Goal: Complete application form: Complete application form

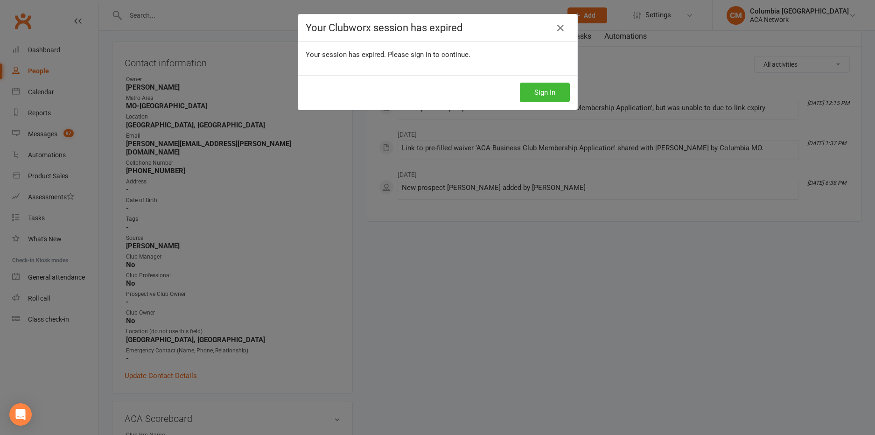
click at [552, 36] on div "Your Clubworx session has expired" at bounding box center [437, 27] width 279 height 27
click at [561, 27] on icon at bounding box center [560, 27] width 11 height 11
click at [561, 28] on icon at bounding box center [560, 27] width 11 height 11
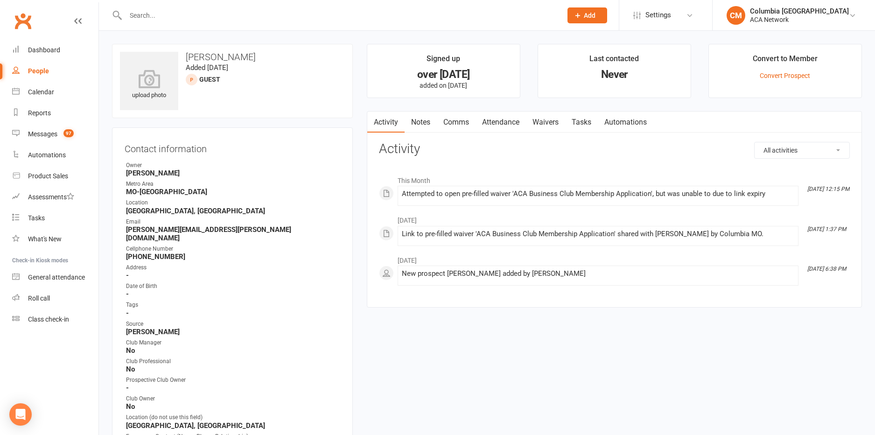
click at [238, 14] on input "text" at bounding box center [339, 15] width 433 height 13
type input "An"
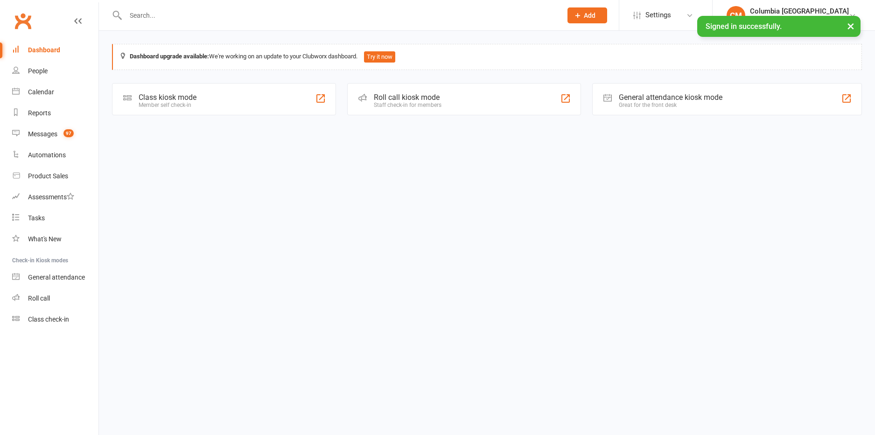
click at [190, 15] on input "text" at bounding box center [339, 15] width 433 height 13
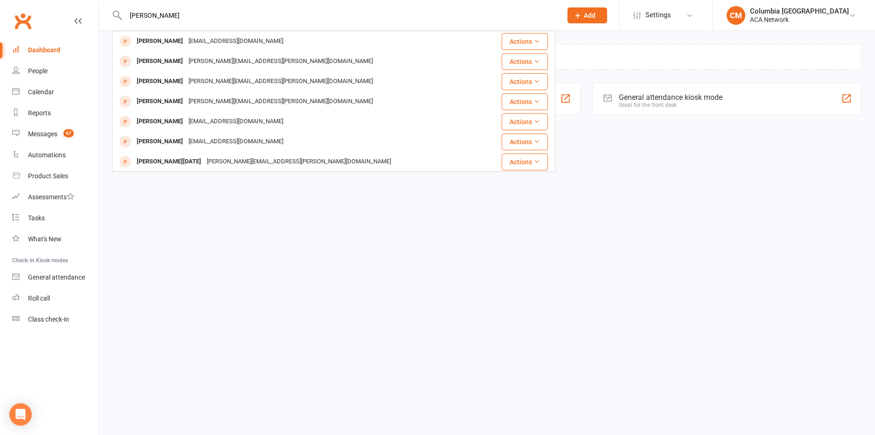
type input "[PERSON_NAME]"
click at [234, 40] on div "[EMAIL_ADDRESS][DOMAIN_NAME]" at bounding box center [236, 42] width 100 height 14
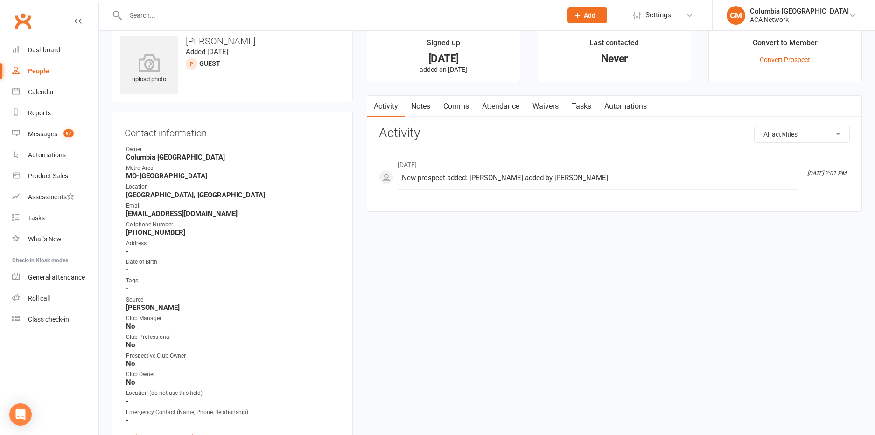
scroll to position [18, 0]
click at [544, 103] on link "Waivers" at bounding box center [545, 104] width 39 height 21
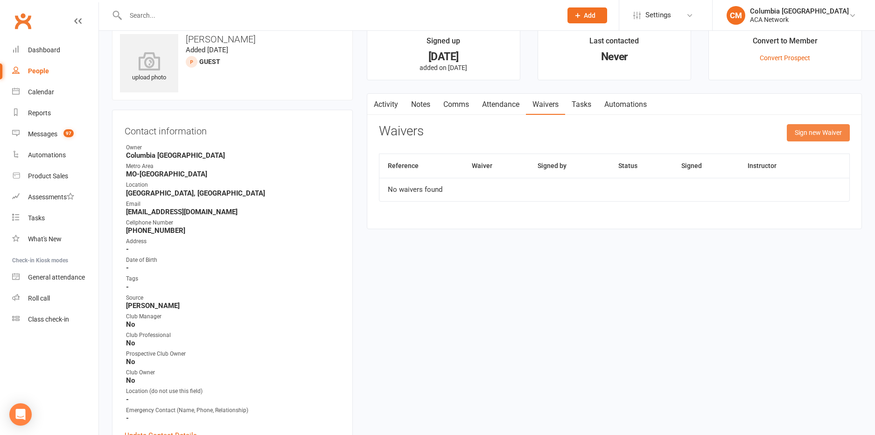
click at [827, 133] on button "Sign new Waiver" at bounding box center [818, 132] width 63 height 17
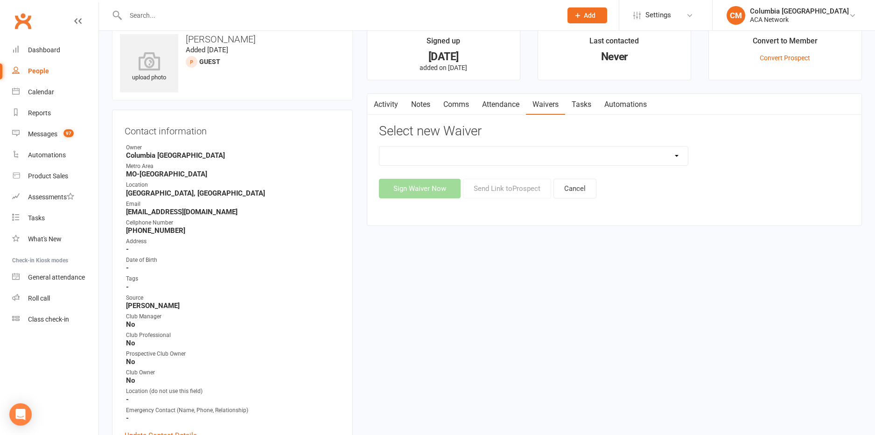
click at [677, 154] on select "ACA Business Club Membership Application ACA Membership Payment Update Form" at bounding box center [533, 156] width 308 height 19
select select "10818"
click at [426, 188] on button "Sign Waiver Now" at bounding box center [420, 189] width 82 height 20
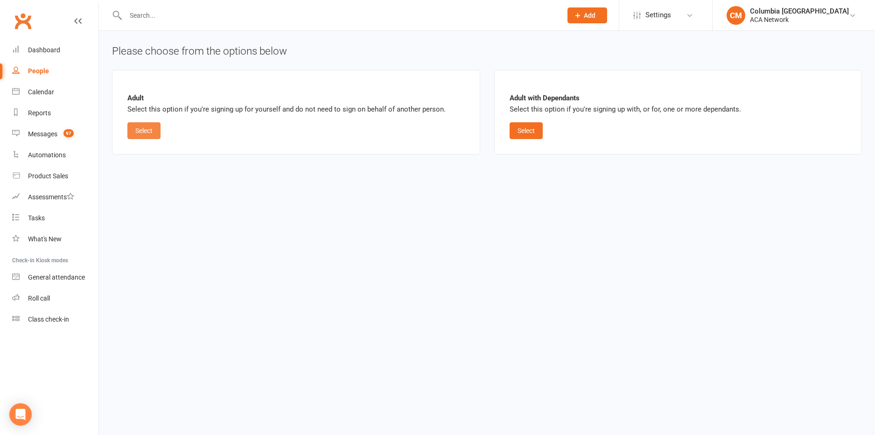
click at [137, 130] on button "Select" at bounding box center [143, 130] width 33 height 17
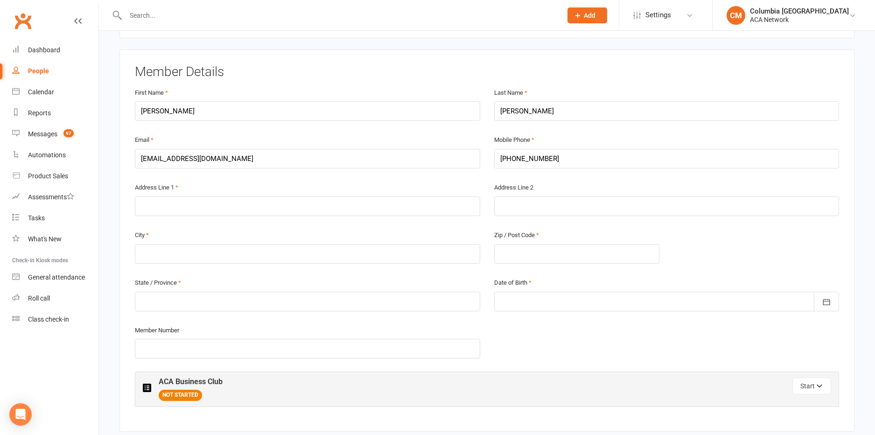
scroll to position [163, 0]
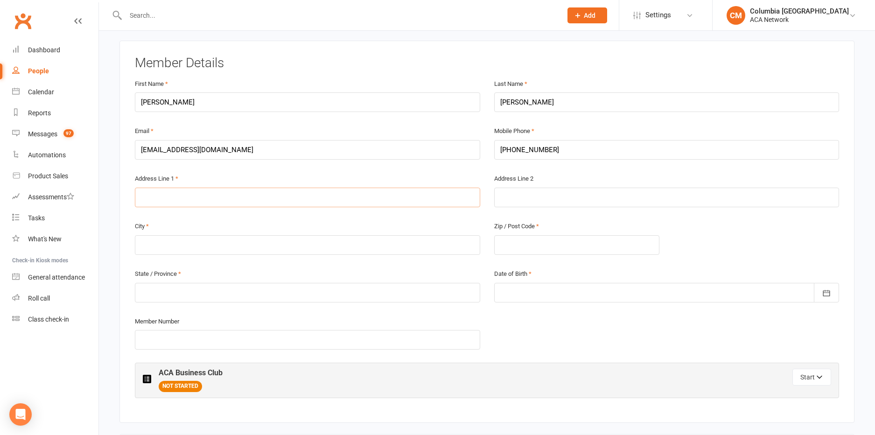
click at [229, 195] on input "text" at bounding box center [307, 198] width 345 height 20
type input "900 S. Johnmeyer Lane"
click at [290, 244] on input "text" at bounding box center [307, 246] width 345 height 20
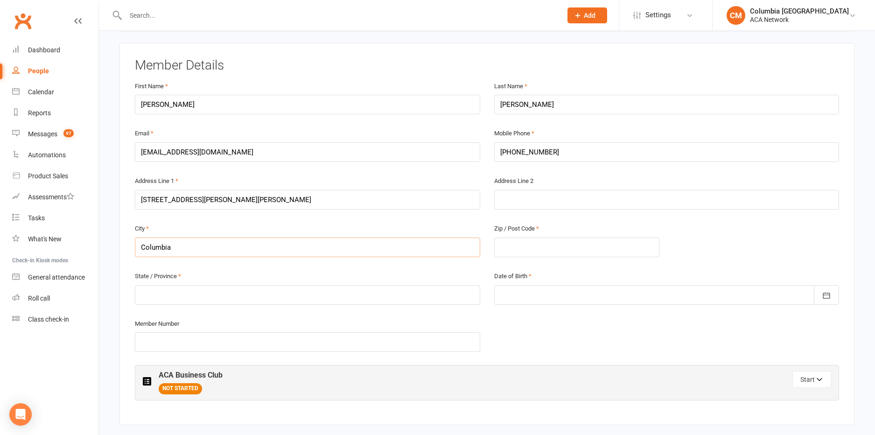
type input "Columbia"
click at [542, 243] on input "text" at bounding box center [577, 248] width 166 height 20
type input "65203"
click at [305, 294] on input "text" at bounding box center [307, 295] width 345 height 20
type input "MO"
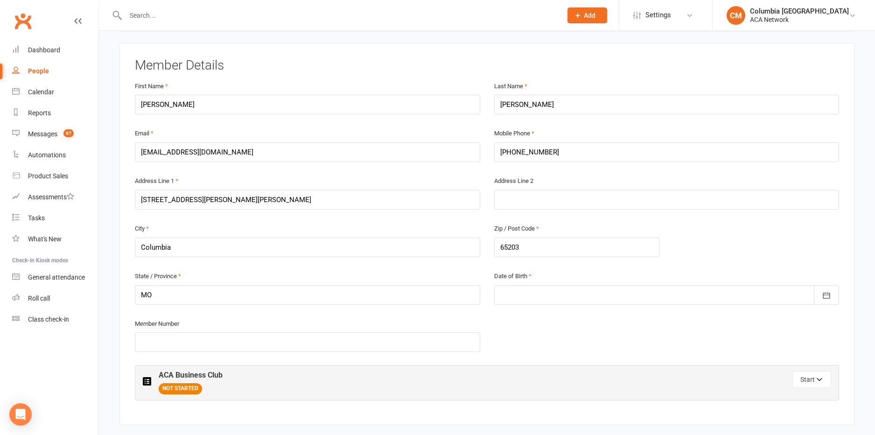
click at [573, 291] on div at bounding box center [666, 295] width 345 height 20
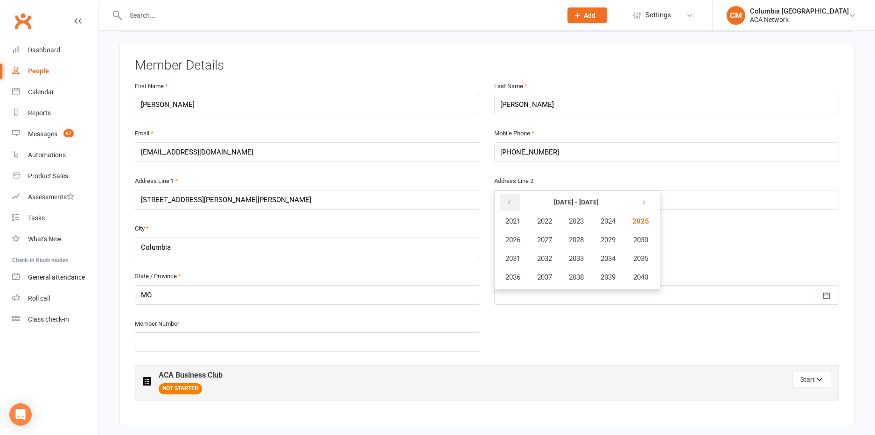
click at [510, 200] on icon "button" at bounding box center [509, 202] width 7 height 7
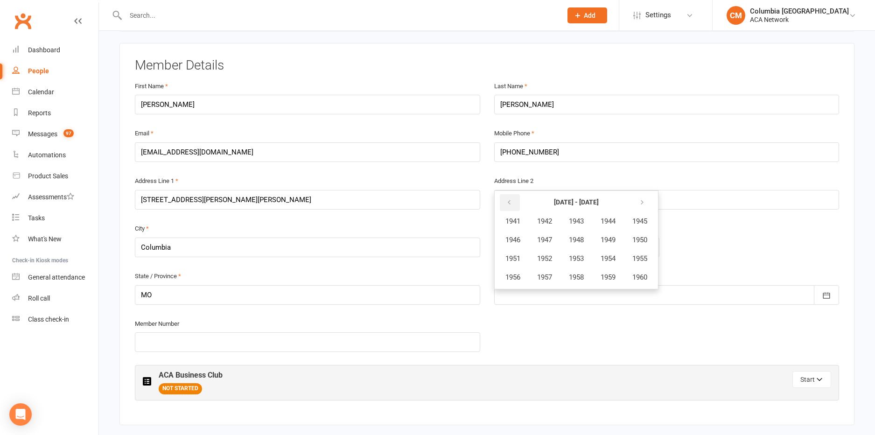
click at [510, 200] on icon "button" at bounding box center [509, 202] width 7 height 7
click at [645, 199] on icon "button" at bounding box center [642, 202] width 7 height 7
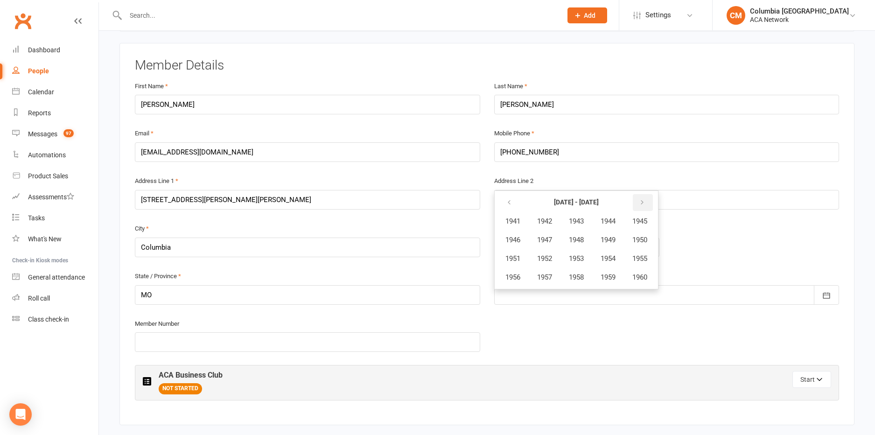
click at [645, 199] on icon "button" at bounding box center [642, 202] width 7 height 7
click at [511, 200] on icon "button" at bounding box center [509, 202] width 7 height 7
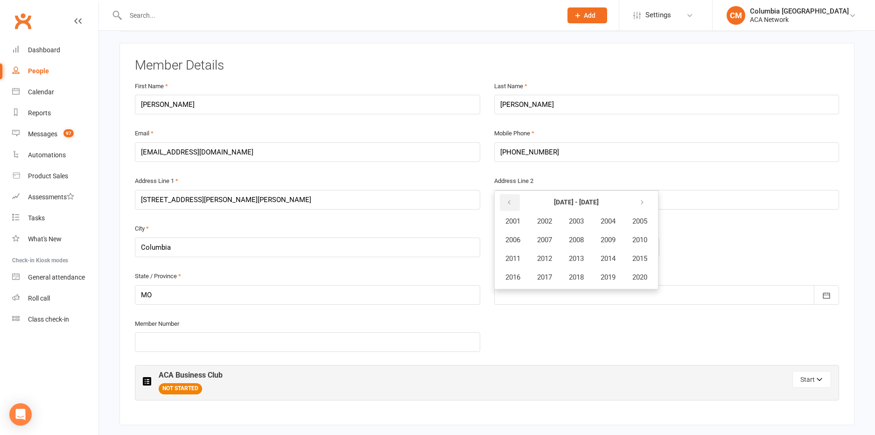
click at [511, 200] on icon "button" at bounding box center [509, 202] width 7 height 7
click at [512, 199] on icon "button" at bounding box center [509, 202] width 7 height 7
click at [643, 238] on span "1970" at bounding box center [639, 240] width 15 height 8
click at [517, 275] on span "October" at bounding box center [517, 277] width 25 height 8
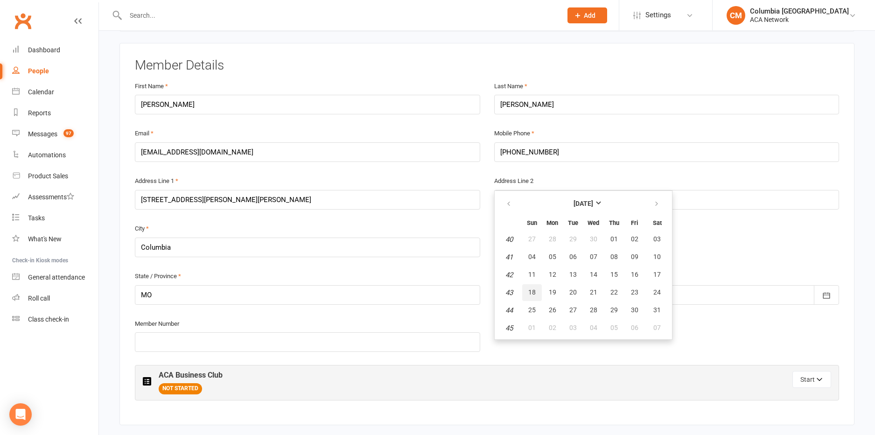
click at [535, 291] on button "18" at bounding box center [532, 292] width 20 height 17
type input "18 Oct 1970"
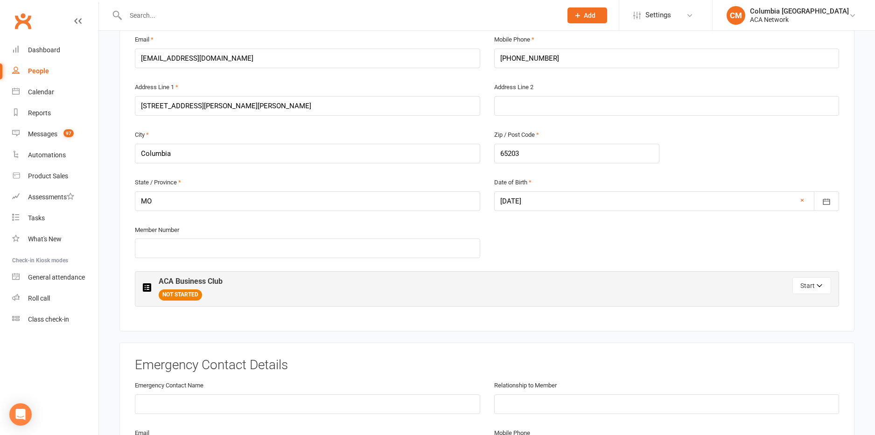
scroll to position [258, 0]
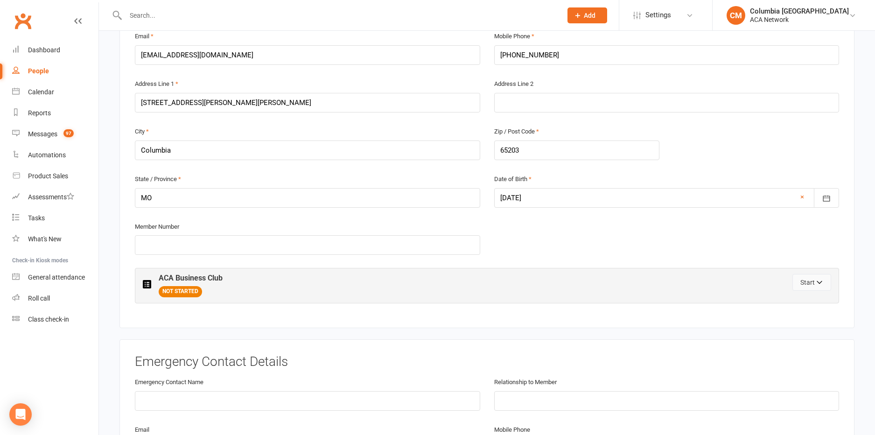
click at [805, 280] on button "Start" at bounding box center [811, 282] width 39 height 17
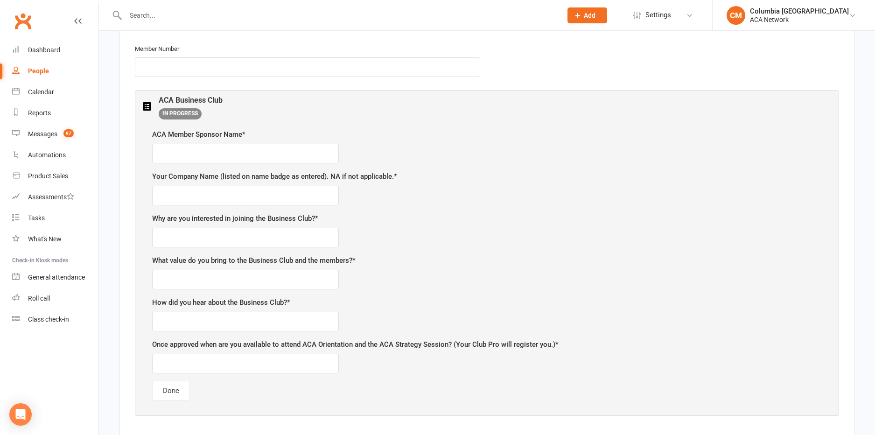
scroll to position [439, 0]
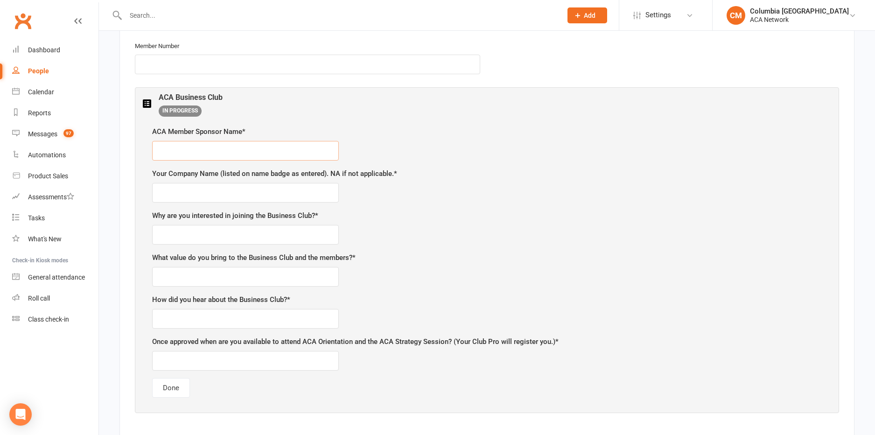
click at [231, 148] on input "text" at bounding box center [245, 151] width 187 height 20
type input "[PERSON_NAME]"
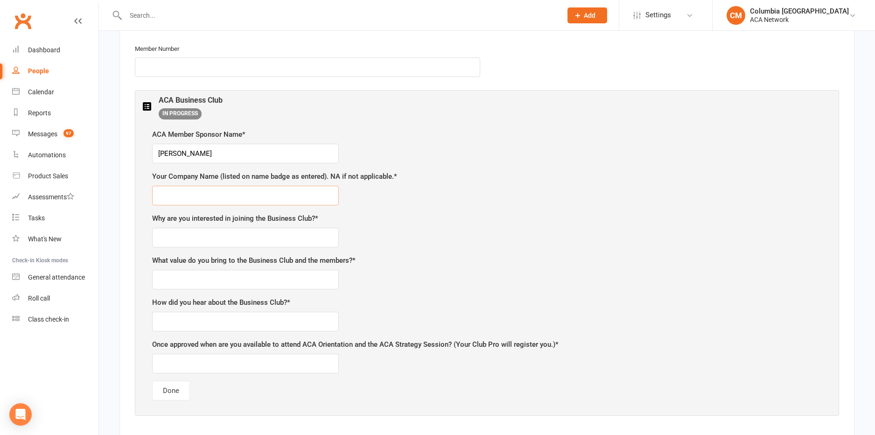
click at [191, 191] on input "text" at bounding box center [245, 196] width 187 height 20
click at [179, 195] on input "Andy The Fish Guy" at bounding box center [245, 197] width 187 height 20
type input "[PERSON_NAME] the Fish Guy"
click at [234, 238] on input "text" at bounding box center [245, 239] width 187 height 20
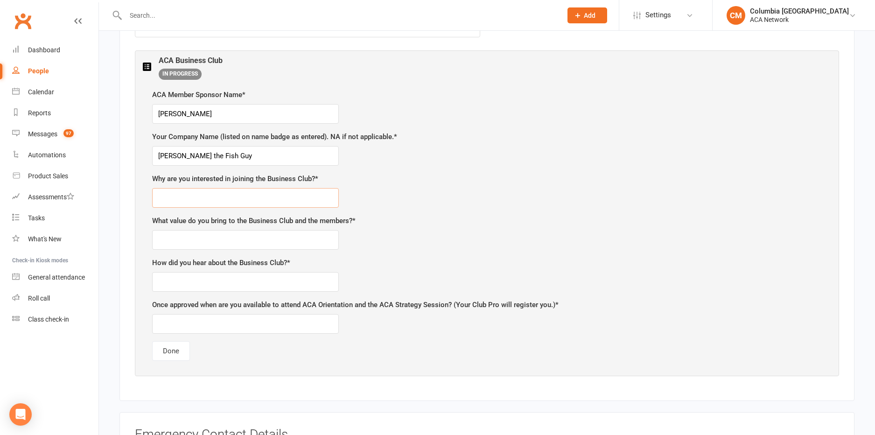
scroll to position [476, 0]
type input "Diana says it's rewarding. Looking for connection."
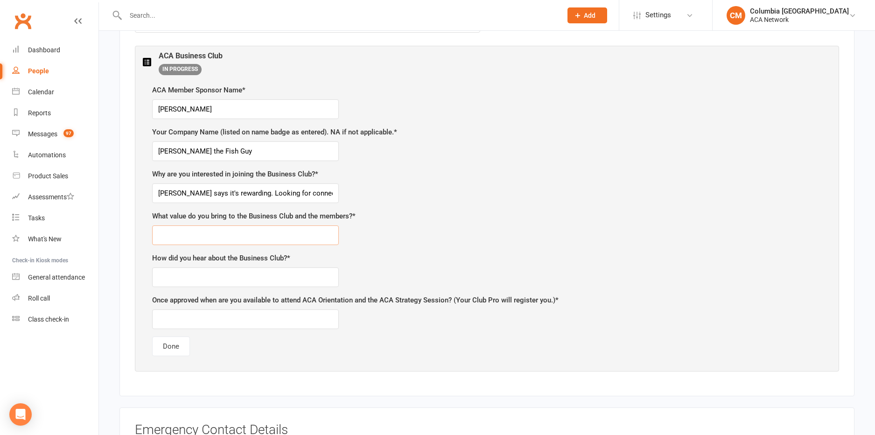
click at [217, 237] on input "text" at bounding box center [245, 235] width 187 height 20
type input "Friendly, enjoy talking to people. Answer questions about fish and aquariums."
click at [231, 273] on input "text" at bounding box center [245, 276] width 187 height 20
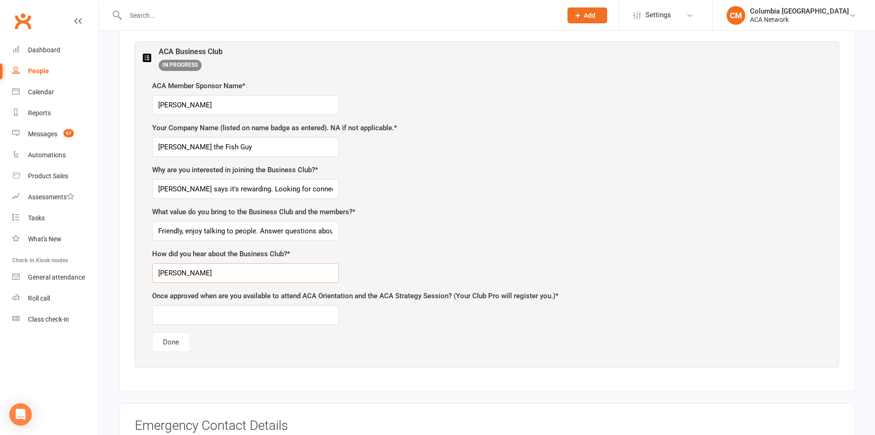
scroll to position [511, 0]
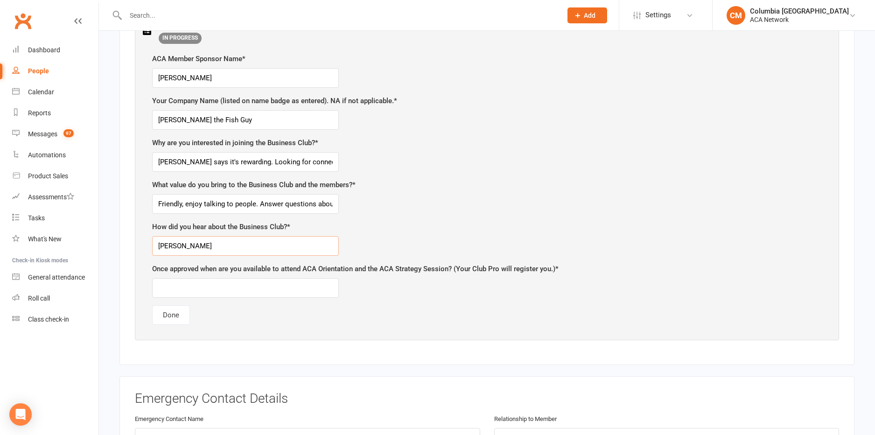
type input "[PERSON_NAME]"
click at [314, 202] on input "Friendly, enjoy talking to people. Answer questions about fish and aquariums." at bounding box center [245, 204] width 187 height 20
click at [335, 203] on input "Friendly, enjoy talking to people. Answer questions about fish and aquariums." at bounding box center [245, 204] width 187 height 20
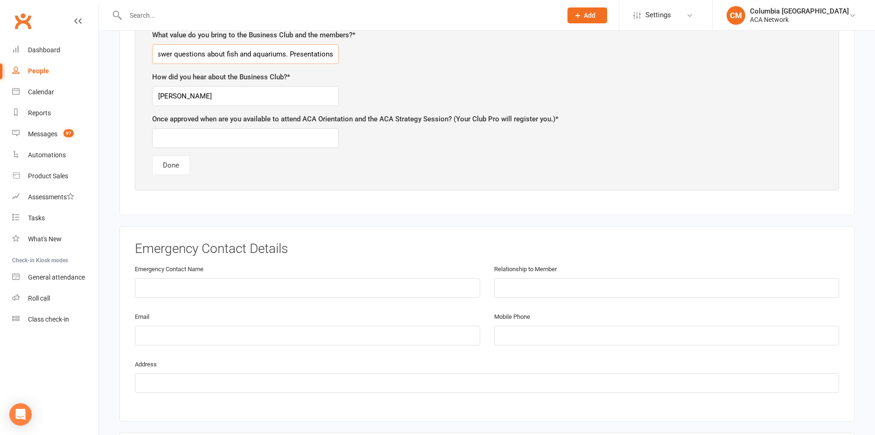
scroll to position [663, 0]
type input "Friendly, enjoy talking to people. Answer questions about fish and aquariums. P…"
click at [231, 134] on input "text" at bounding box center [245, 137] width 187 height 20
type input "[DATE]"
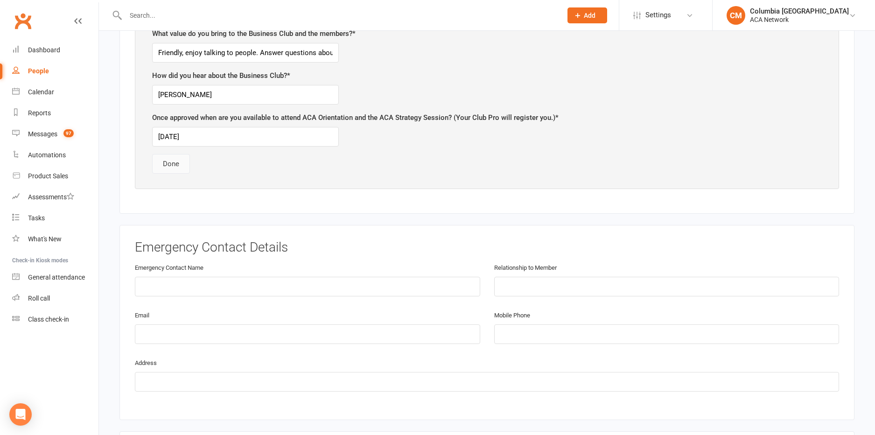
click at [169, 162] on button "Done" at bounding box center [171, 164] width 38 height 20
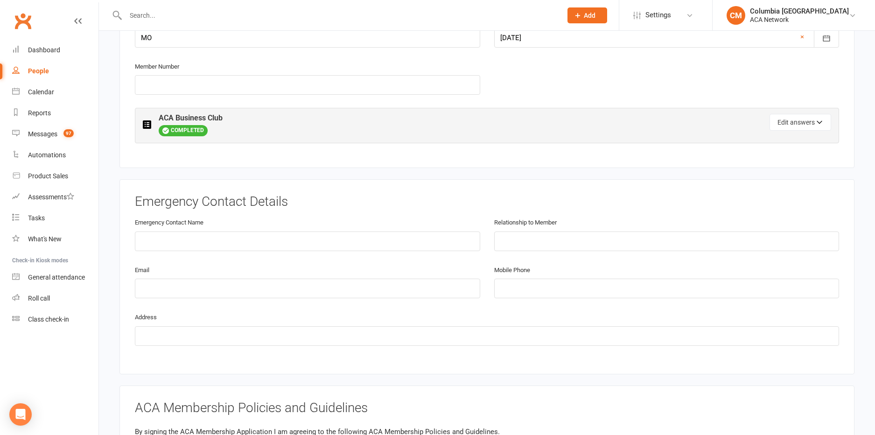
scroll to position [418, 0]
click at [197, 237] on input "text" at bounding box center [307, 242] width 345 height 20
type input "Kaylene Roberts"
click at [510, 240] on input "text" at bounding box center [666, 242] width 345 height 20
type input "w"
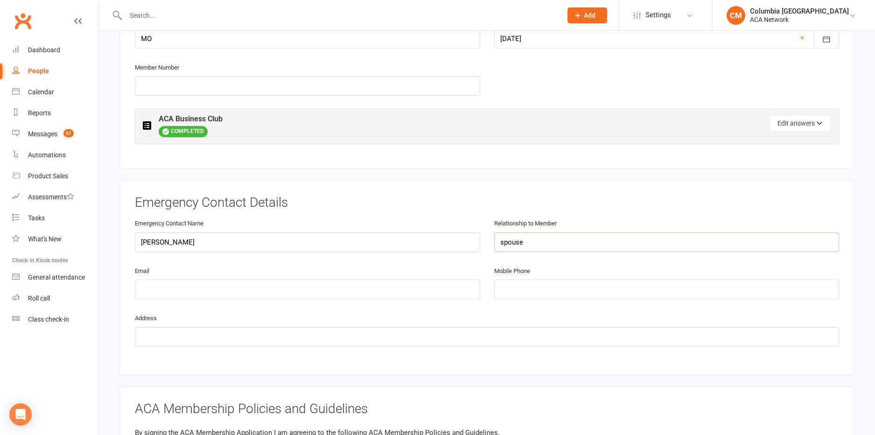
type input "spouse"
click at [346, 288] on input "email" at bounding box center [307, 288] width 345 height 20
type input "kandy.roberts12676@gmail.com"
click at [526, 284] on input "tel" at bounding box center [666, 289] width 345 height 20
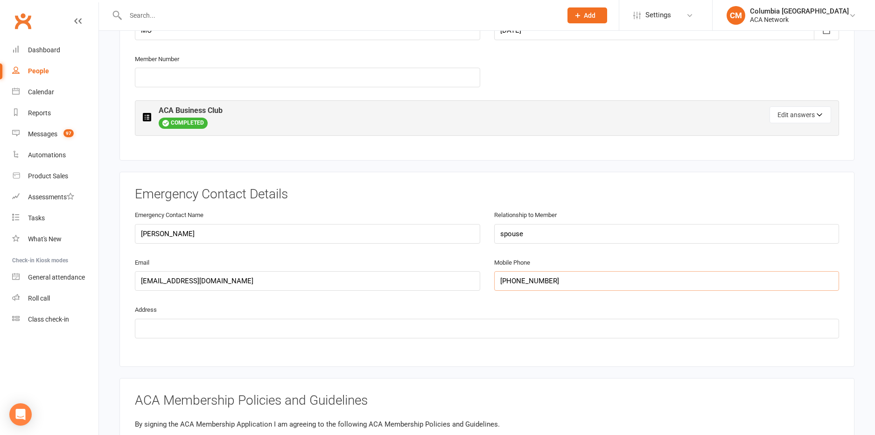
scroll to position [424, 0]
type input "573-446-1968"
click at [194, 326] on input "text" at bounding box center [487, 331] width 704 height 20
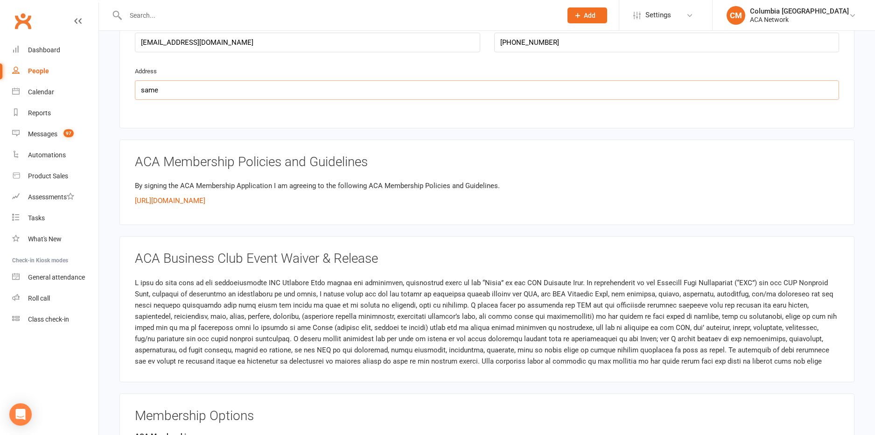
scroll to position [666, 0]
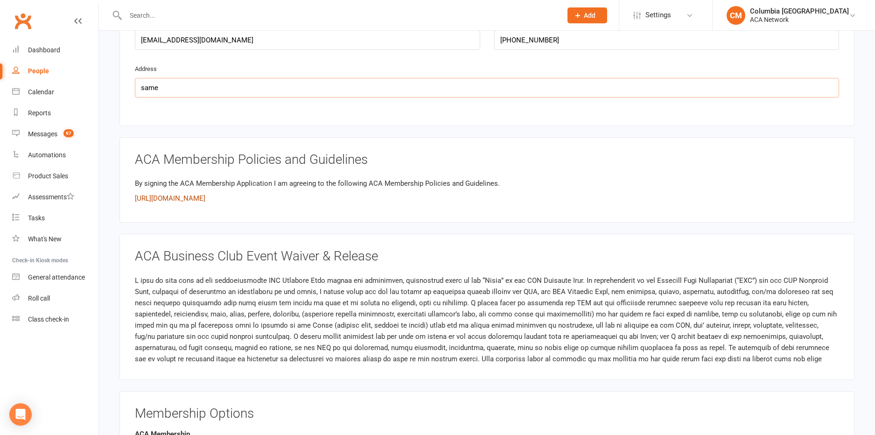
type input "same"
click at [205, 196] on link "https://docs.google.com/document/d/10BBLU7PUWjhBCg3oIHL1hCqcoftKo5E_7iUxhUD0P_o…" at bounding box center [170, 198] width 70 height 8
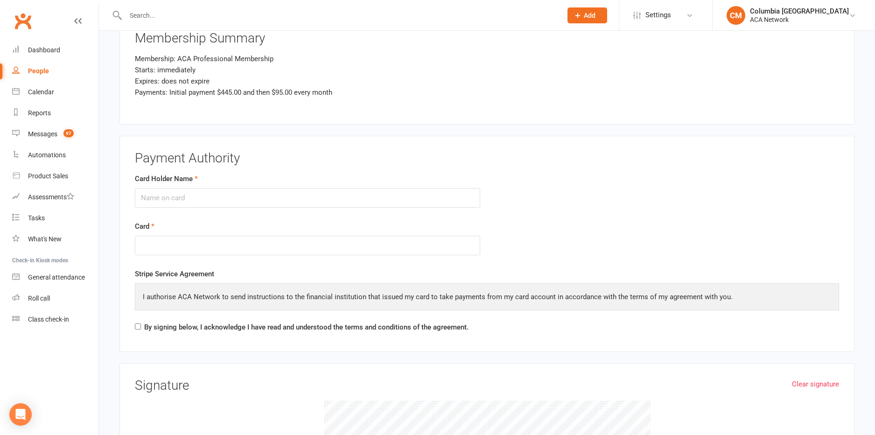
scroll to position [1202, 0]
click at [160, 194] on input "Card Holder Name" at bounding box center [307, 197] width 345 height 20
type input "Andrew D. Roberts"
click at [139, 326] on div "By signing below, I acknowledge I have read and understood the terms and condit…" at bounding box center [302, 327] width 334 height 15
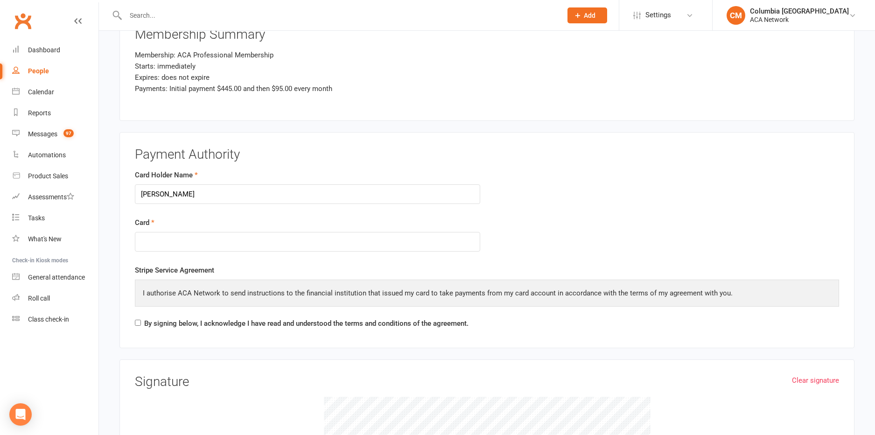
click at [156, 378] on h3 "Signature" at bounding box center [487, 382] width 704 height 14
drag, startPoint x: 168, startPoint y: 382, endPoint x: 173, endPoint y: 386, distance: 6.6
click at [171, 386] on h3 "Signature" at bounding box center [487, 382] width 704 height 14
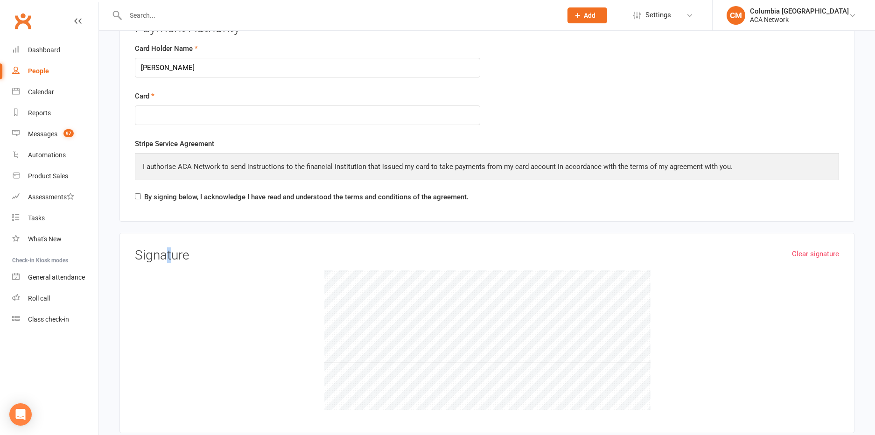
scroll to position [1324, 0]
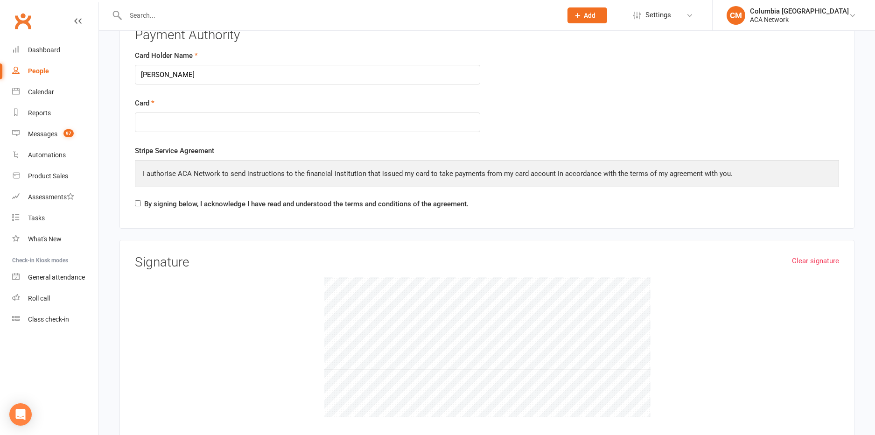
click at [182, 298] on div at bounding box center [487, 347] width 704 height 140
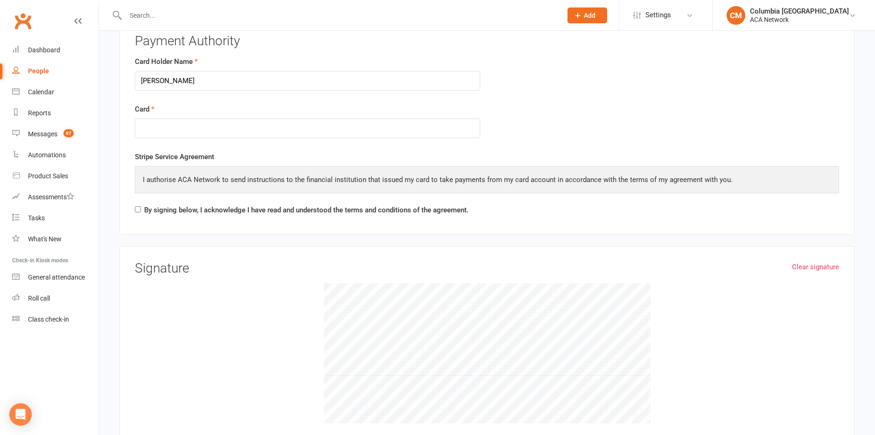
scroll to position [1315, 0]
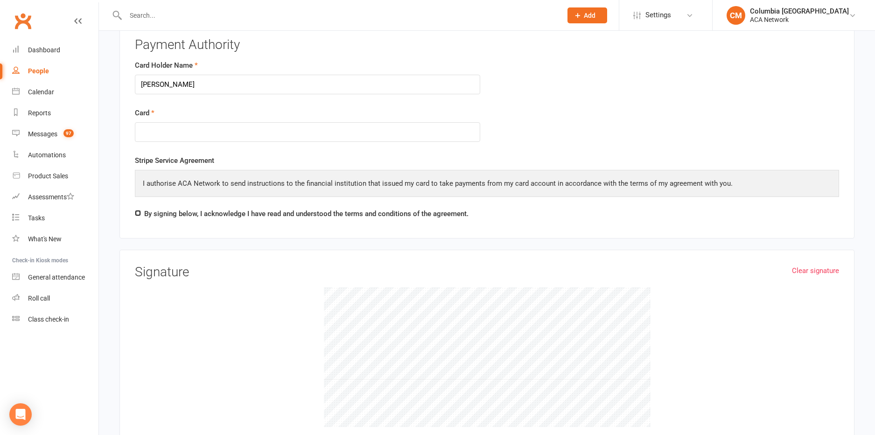
click at [137, 213] on div "By signing below, I acknowledge I have read and understood the terms and condit…" at bounding box center [302, 215] width 334 height 15
click at [138, 210] on input "By signing below, I acknowledge I have read and understood the terms and condit…" at bounding box center [138, 213] width 6 height 6
checkbox input "true"
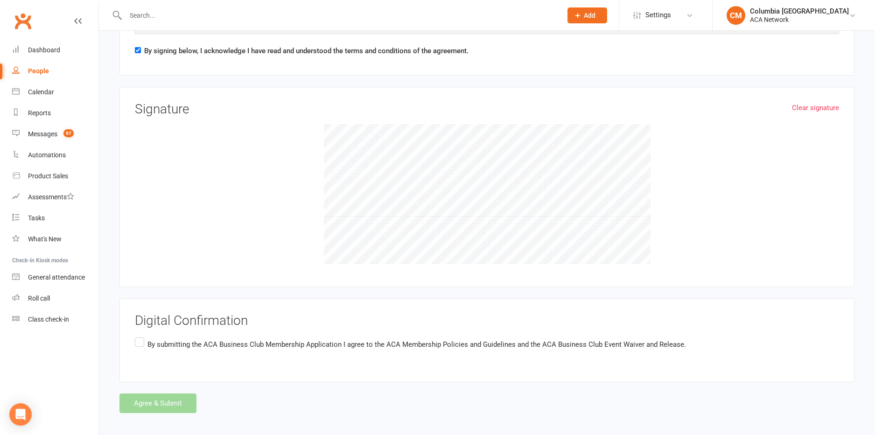
scroll to position [1481, 0]
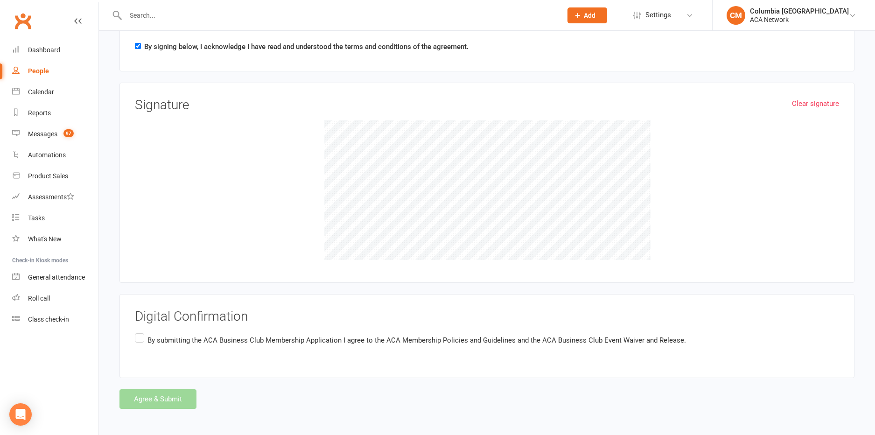
click at [142, 338] on label "By submitting the ACA Business Club Membership Application I agree to the ACA M…" at bounding box center [410, 340] width 551 height 18
click at [141, 331] on input "By submitting the ACA Business Club Membership Application I agree to the ACA M…" at bounding box center [138, 331] width 6 height 0
click at [159, 396] on button "Agree & Submit" at bounding box center [157, 399] width 77 height 20
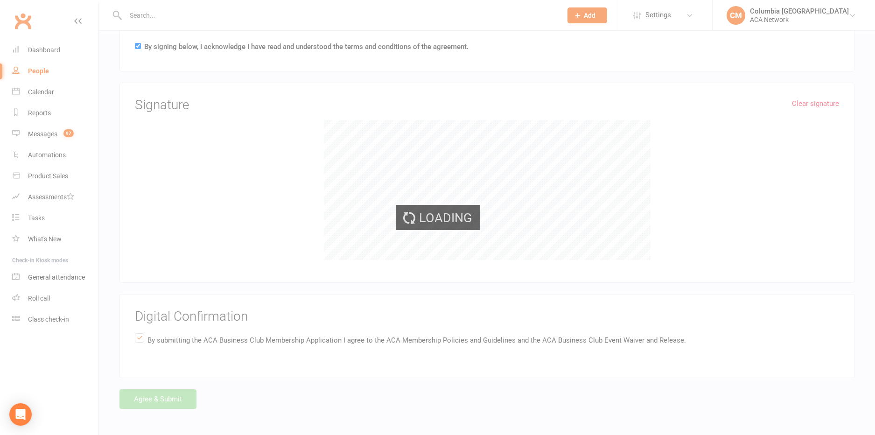
scroll to position [0, 0]
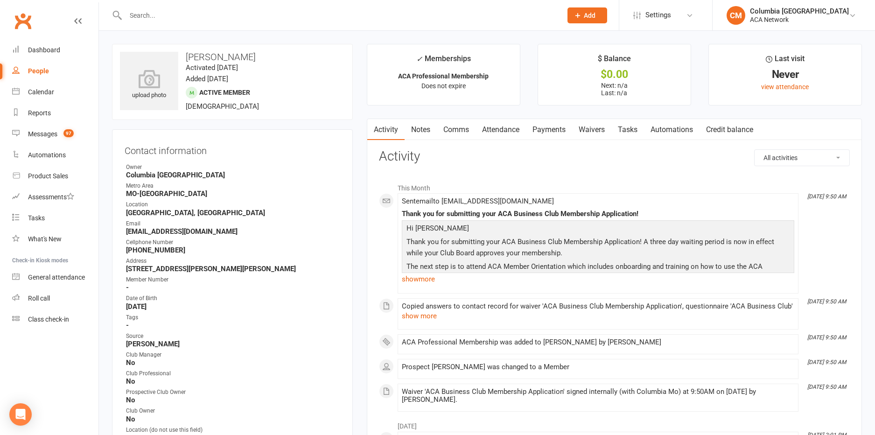
click at [297, 9] on input "text" at bounding box center [339, 15] width 433 height 13
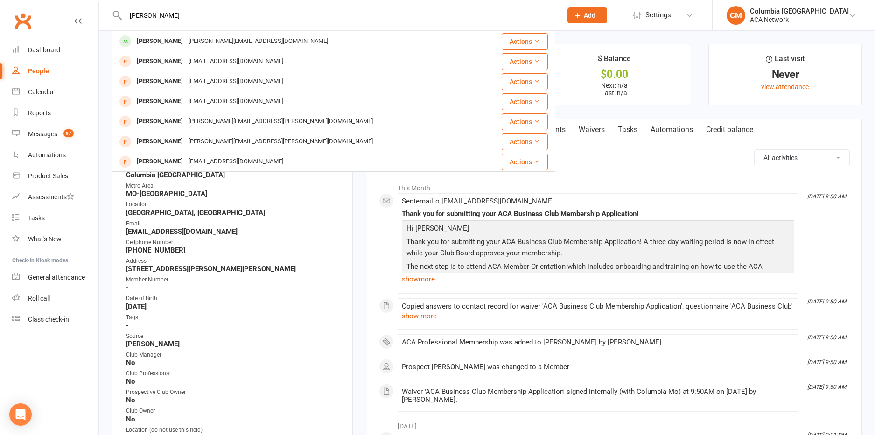
type input "[PERSON_NAME]"
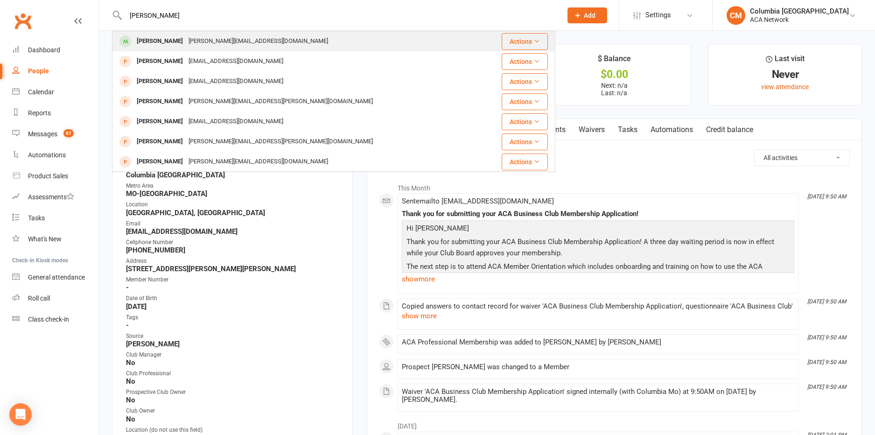
click at [287, 42] on div "[PERSON_NAME] [PERSON_NAME][EMAIL_ADDRESS][DOMAIN_NAME]" at bounding box center [297, 41] width 368 height 19
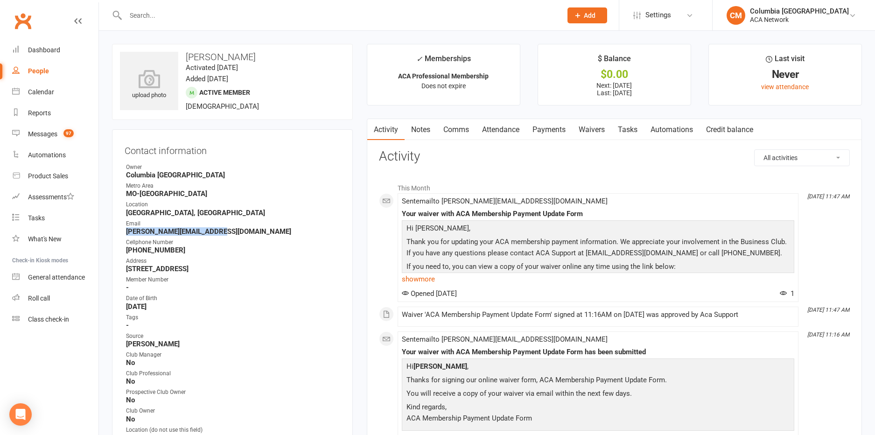
drag, startPoint x: 213, startPoint y: 231, endPoint x: 120, endPoint y: 230, distance: 92.9
click at [120, 230] on div "Contact information Owner [GEOGRAPHIC_DATA] [GEOGRAPHIC_DATA]-[GEOGRAPHIC_DATA]…" at bounding box center [232, 310] width 241 height 363
copy strong "[PERSON_NAME][EMAIL_ADDRESS][DOMAIN_NAME]"
